Goal: Navigation & Orientation: Find specific page/section

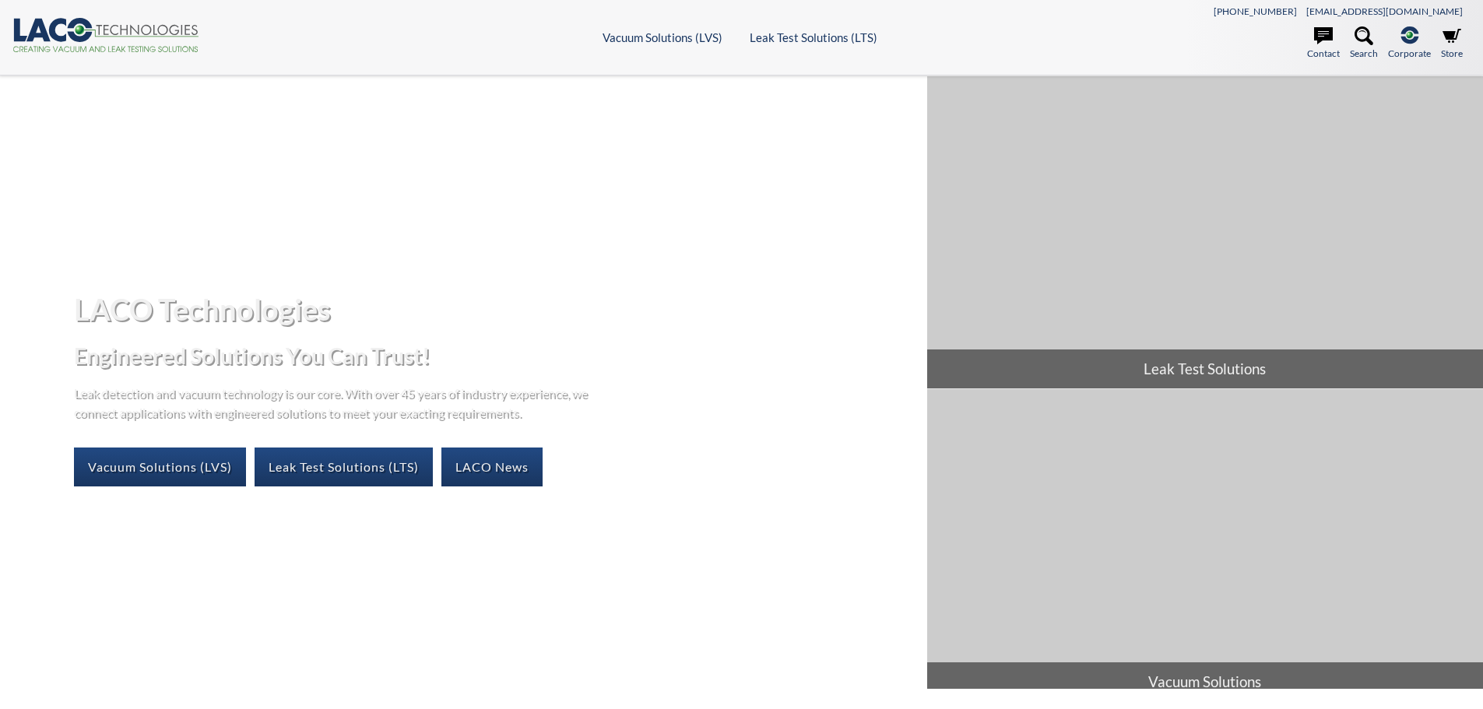
select select "Language Translate Widget"
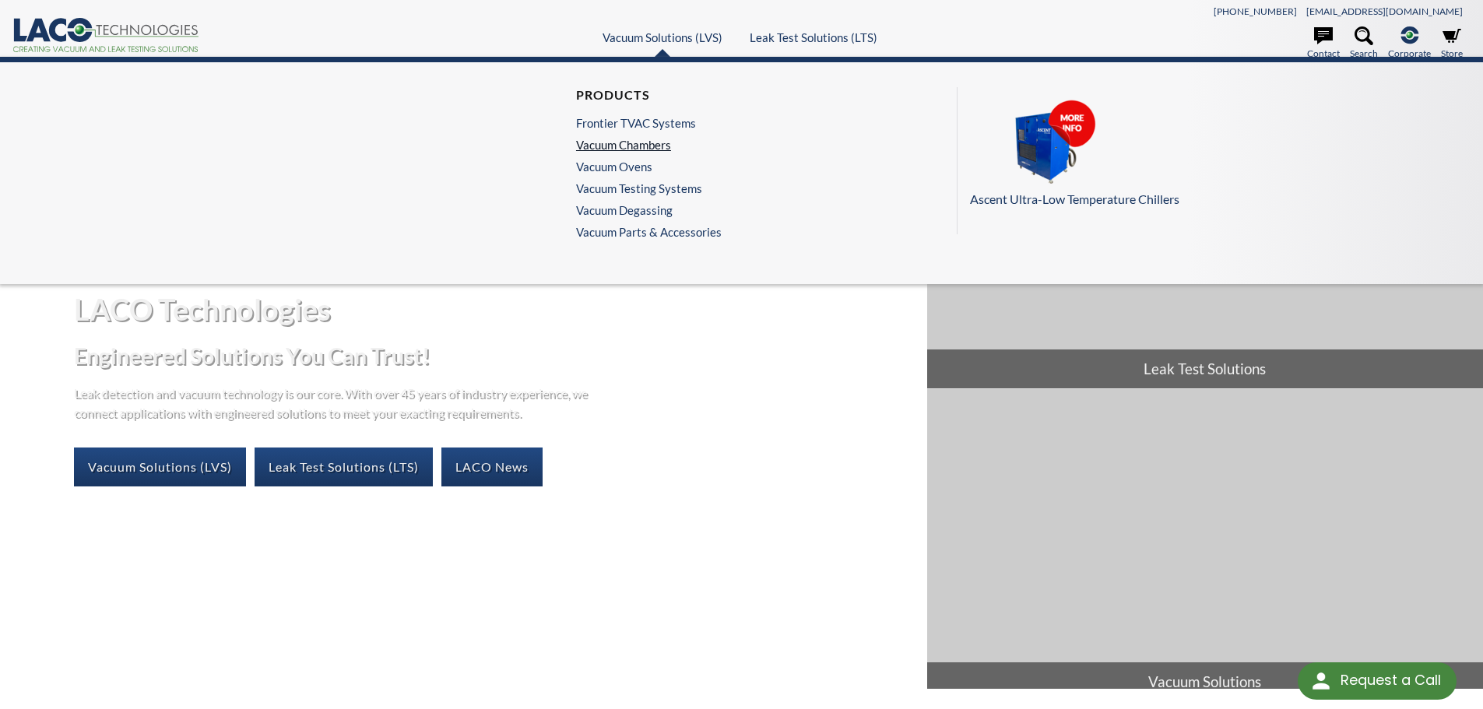
click at [624, 141] on link "Vacuum Chambers" at bounding box center [645, 145] width 138 height 14
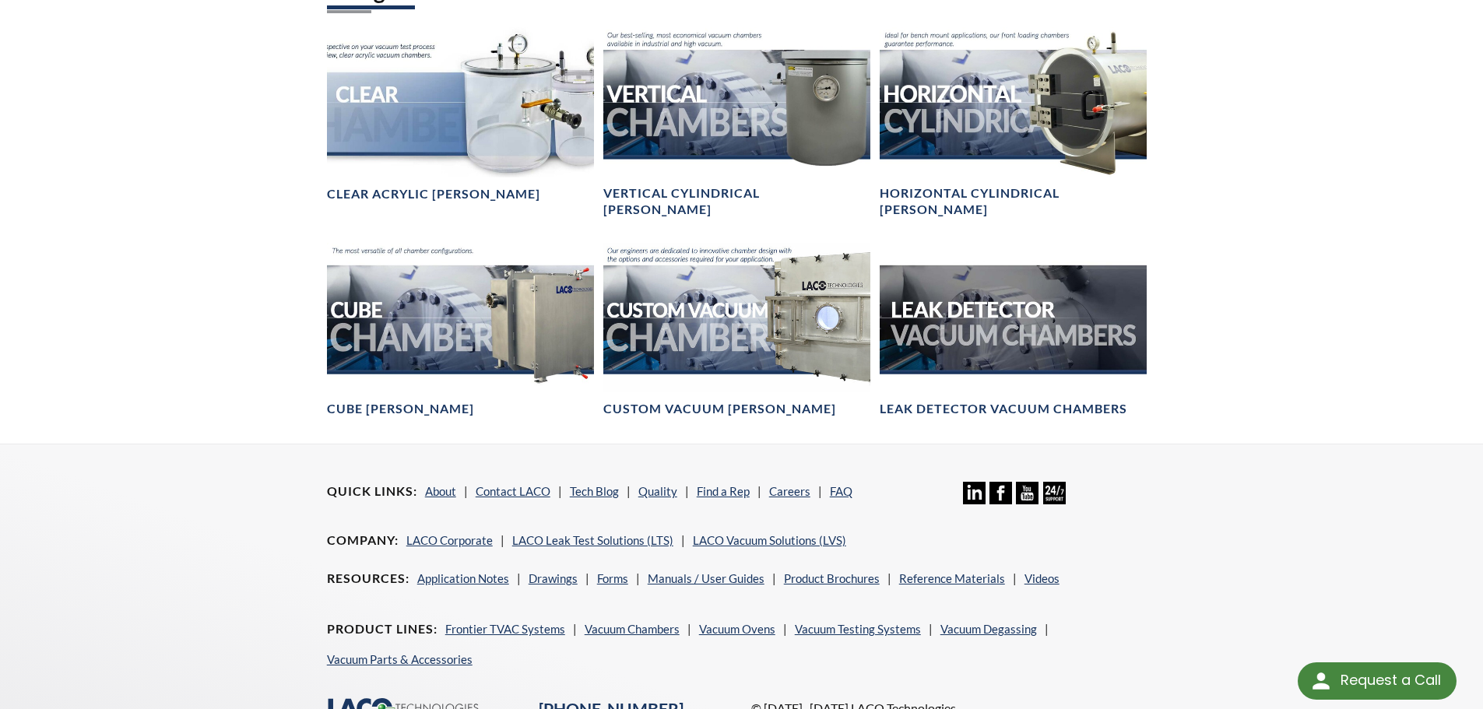
scroll to position [966, 0]
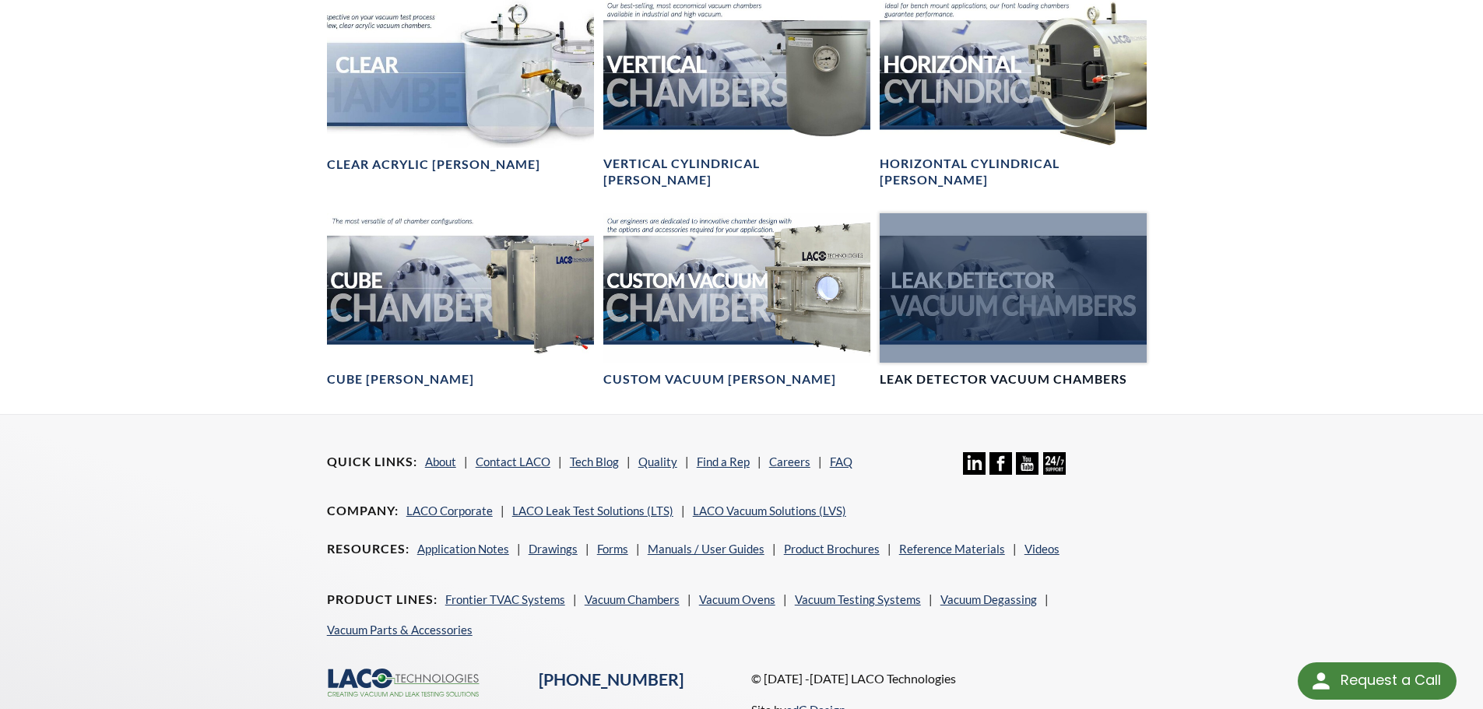
click at [956, 293] on div at bounding box center [1013, 288] width 267 height 150
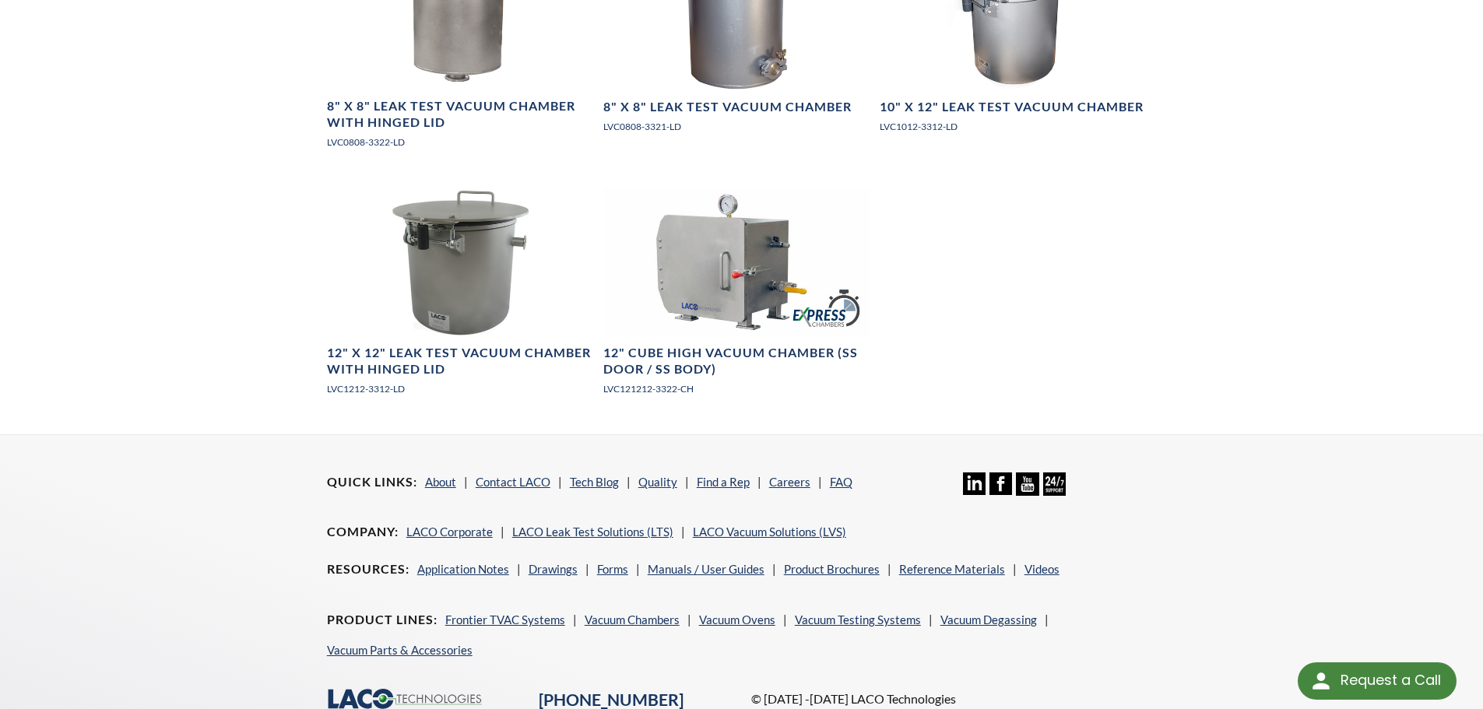
scroll to position [1733, 0]
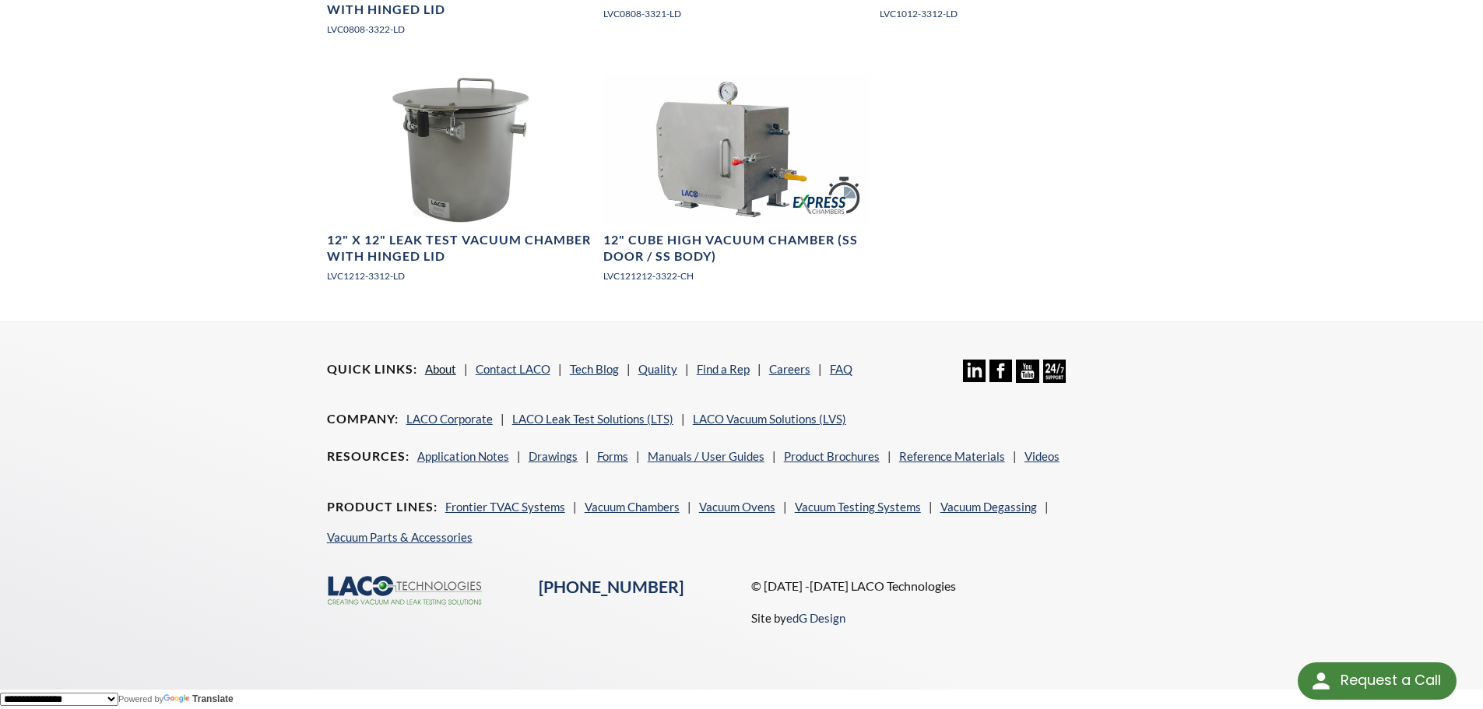
click at [441, 366] on link "About" at bounding box center [440, 369] width 31 height 14
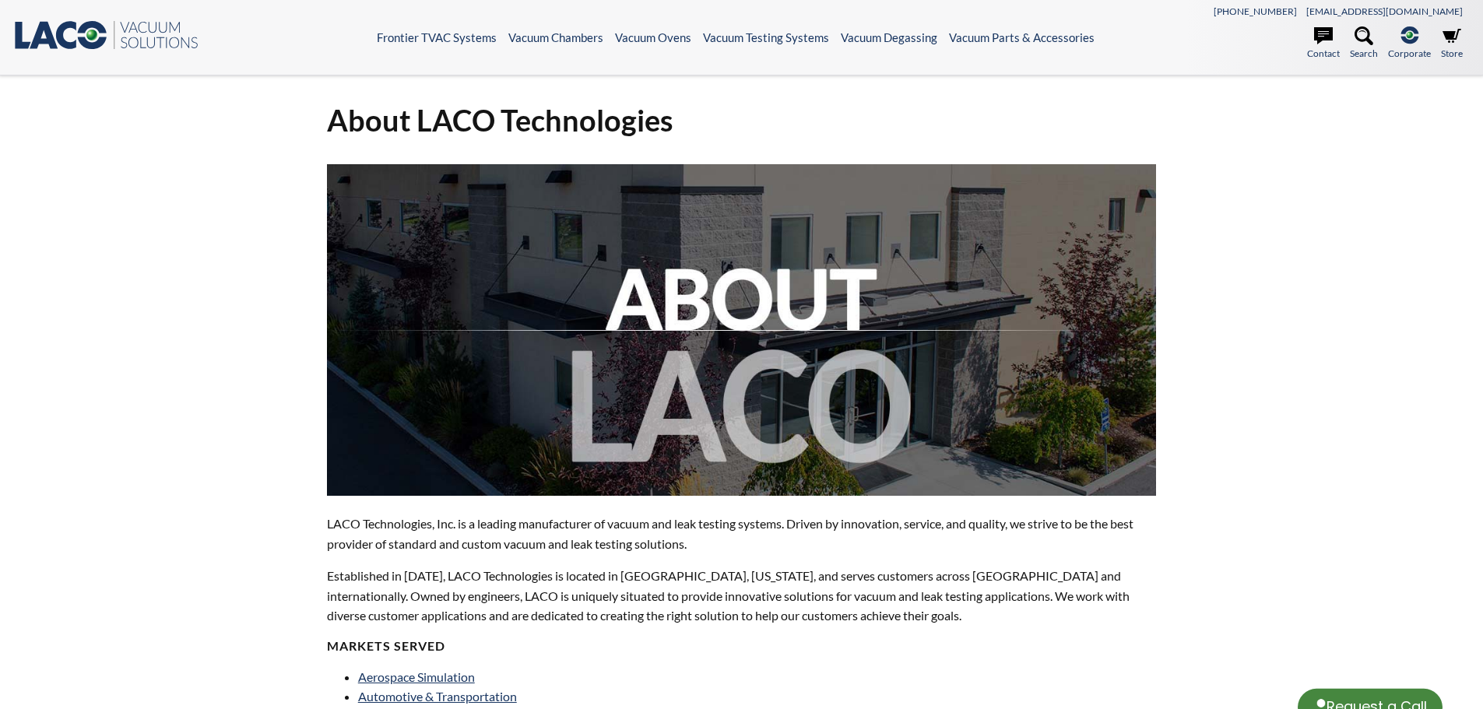
select select "Language Translate Widget"
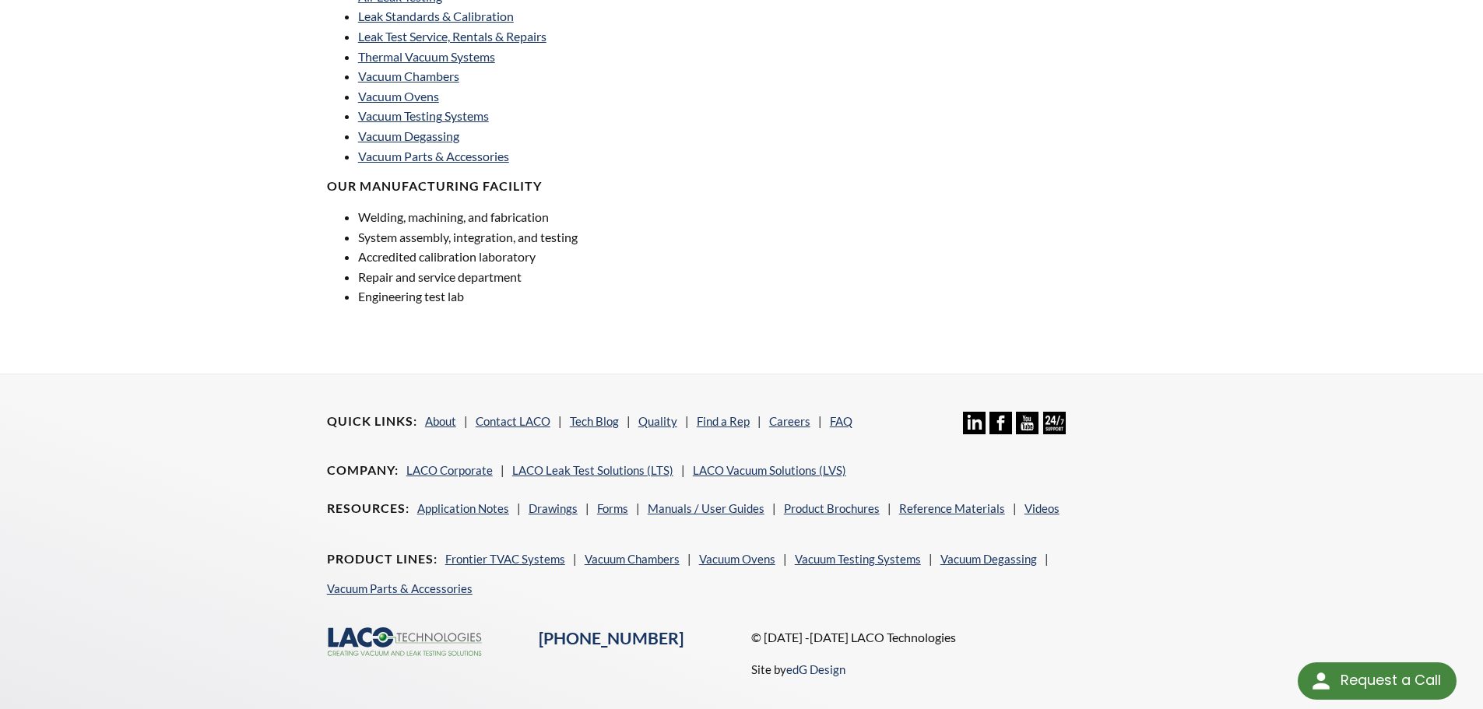
scroll to position [1134, 0]
